Goal: Task Accomplishment & Management: Use online tool/utility

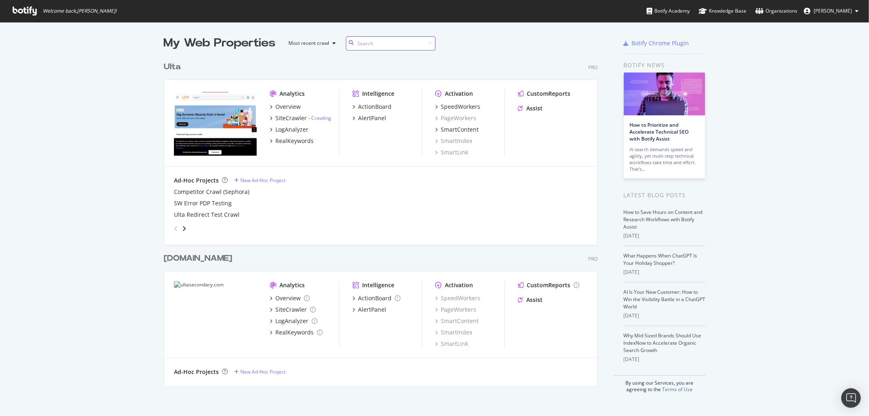
scroll to position [327, 434]
click at [290, 129] on div "LogAnalyzer" at bounding box center [291, 130] width 33 height 8
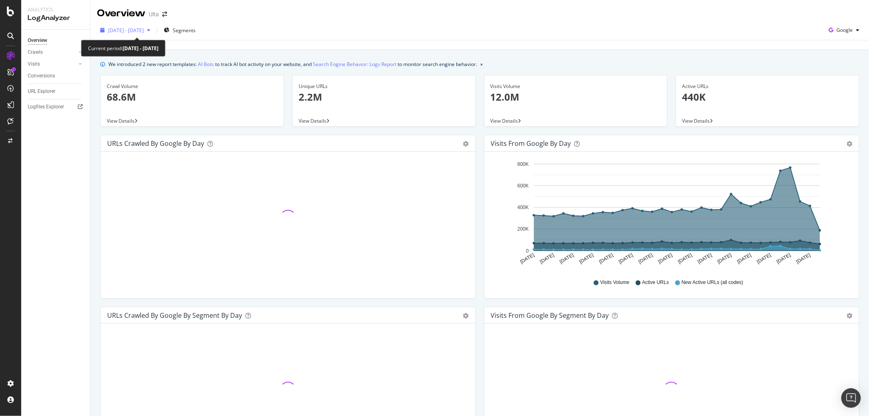
click at [137, 29] on span "[DATE] - [DATE]" at bounding box center [126, 30] width 36 height 7
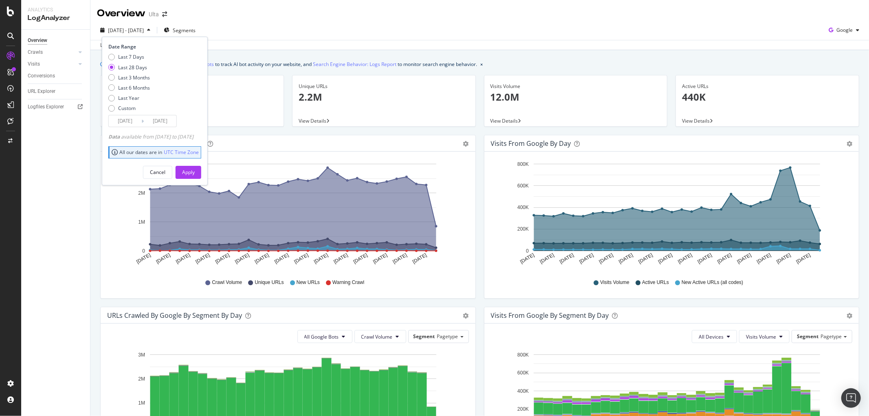
click at [136, 122] on input "[DATE]" at bounding box center [125, 120] width 33 height 11
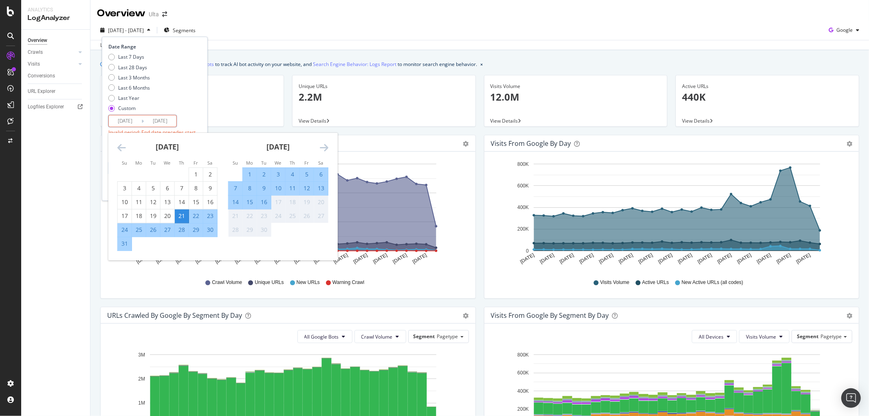
type input "[DATE]"
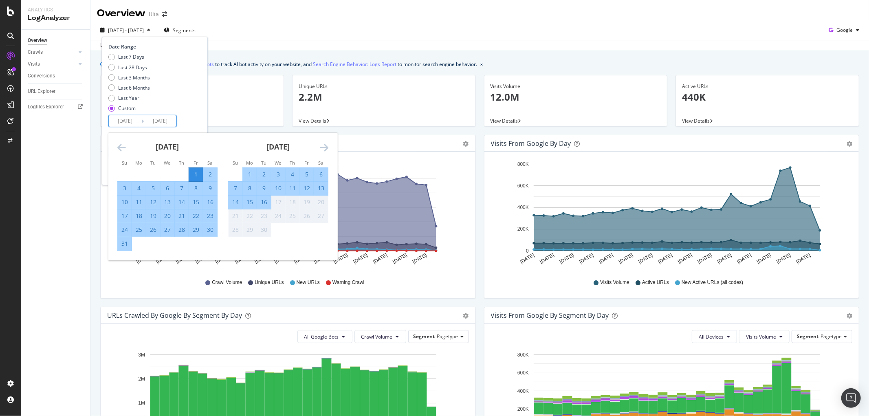
drag, startPoint x: 161, startPoint y: 121, endPoint x: 200, endPoint y: 126, distance: 38.5
click at [199, 126] on div "Date Range Last 7 Days Last 28 Days Last 3 Months Last 6 Months Last Year Custo…" at bounding box center [153, 85] width 91 height 84
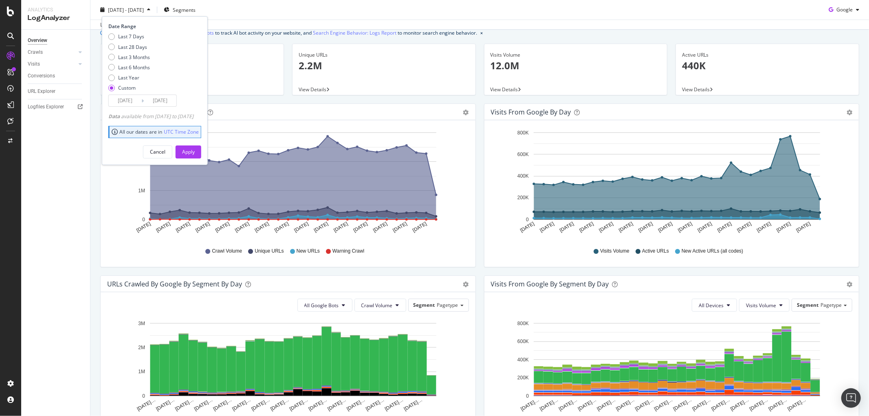
scroll to position [45, 0]
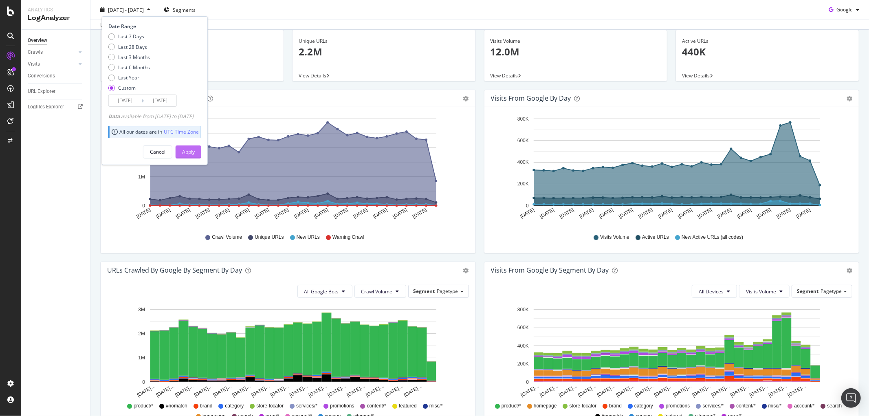
type input "[DATE]"
click at [195, 150] on div "Apply" at bounding box center [188, 151] width 13 height 7
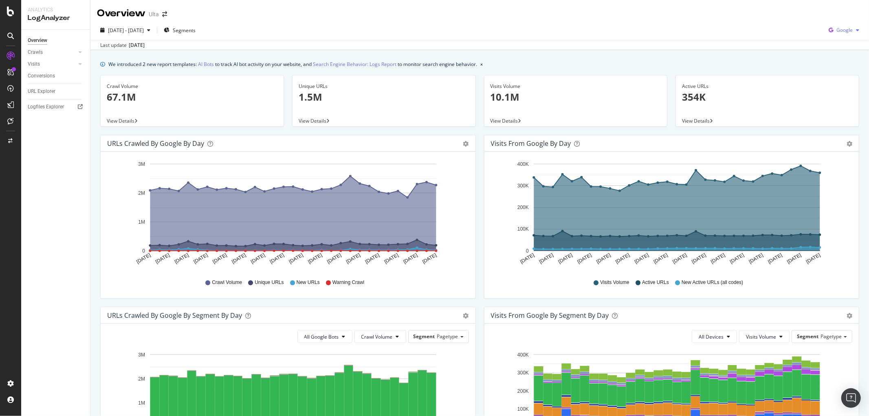
click at [840, 31] on span "Google" at bounding box center [845, 29] width 16 height 7
click at [88, 164] on div "Overview Crawls Daily Distribution Segments Distribution HTTP Codes Resources V…" at bounding box center [55, 223] width 69 height 386
click at [154, 30] on div "button" at bounding box center [149, 30] width 10 height 5
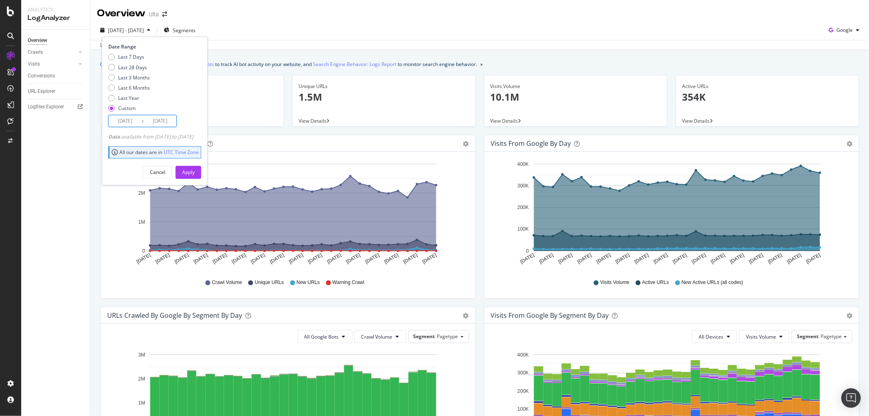
click at [152, 121] on input "[DATE]" at bounding box center [160, 120] width 33 height 11
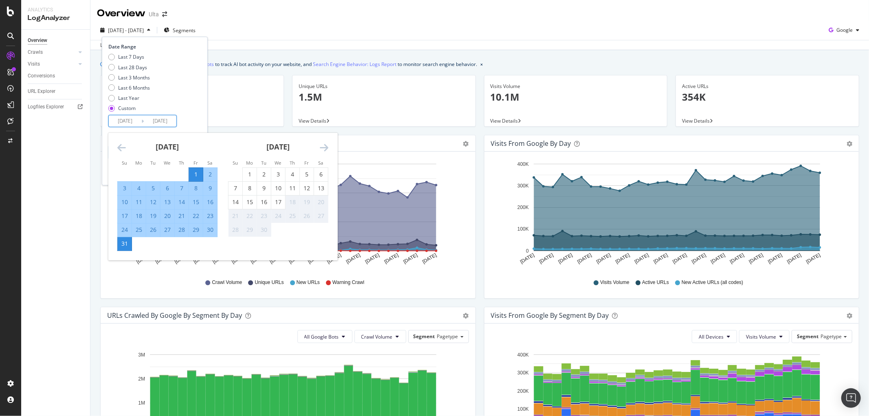
click at [121, 149] on icon "Move backward to switch to the previous month." at bounding box center [121, 148] width 9 height 10
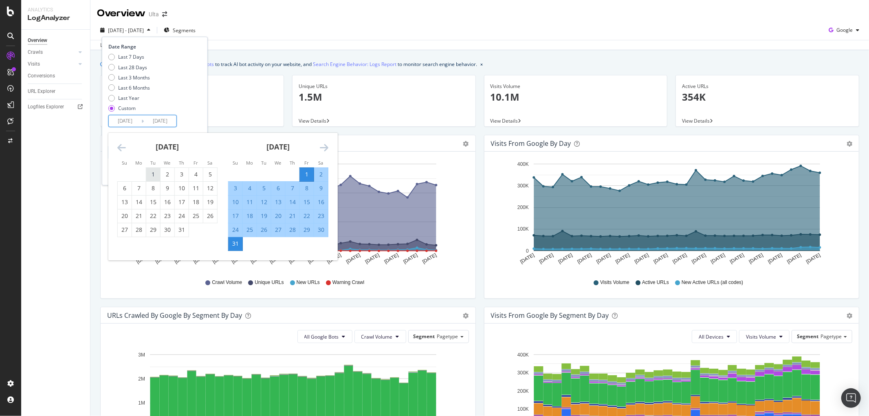
click at [146, 175] on td "1" at bounding box center [153, 174] width 14 height 14
type input "[DATE]"
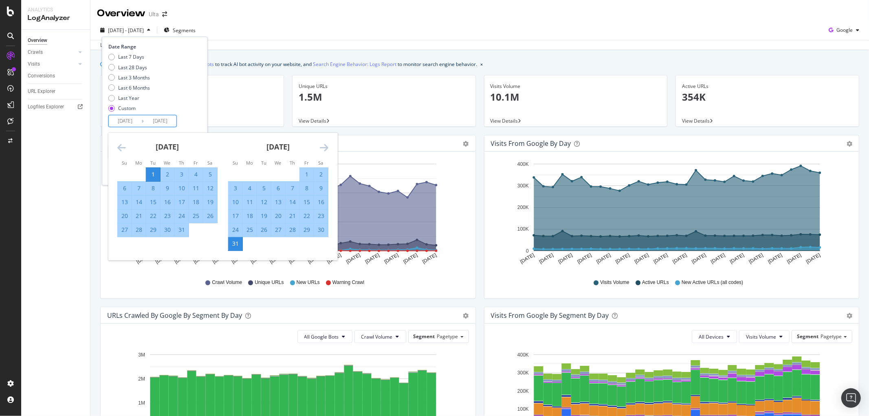
click at [185, 224] on div "31" at bounding box center [182, 229] width 14 height 13
type input "[DATE]"
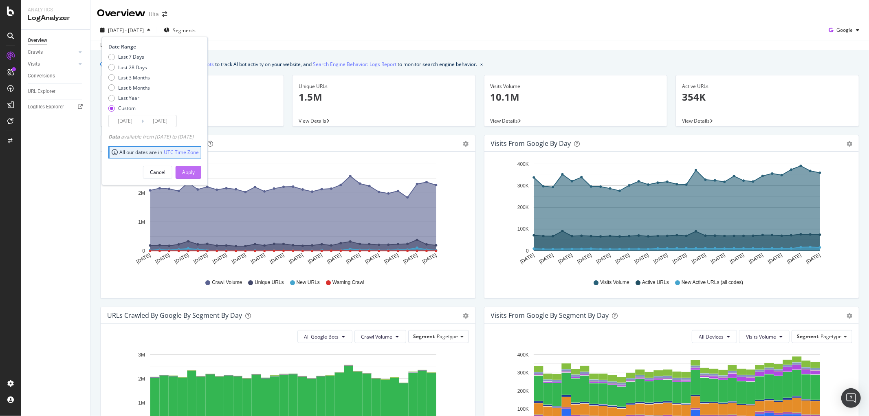
click at [195, 170] on div "Apply" at bounding box center [188, 172] width 13 height 7
